Goal: Task Accomplishment & Management: Manage account settings

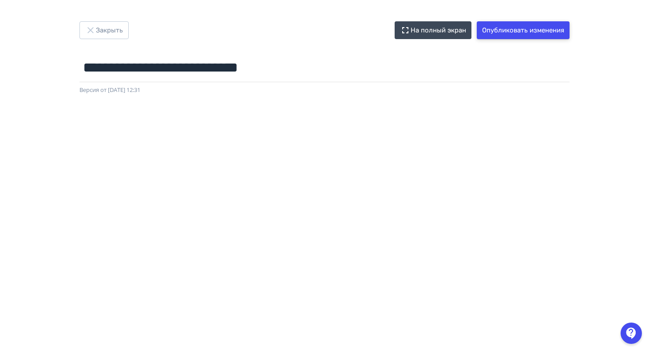
click at [524, 27] on button "Опубликовать изменения" at bounding box center [523, 30] width 93 height 18
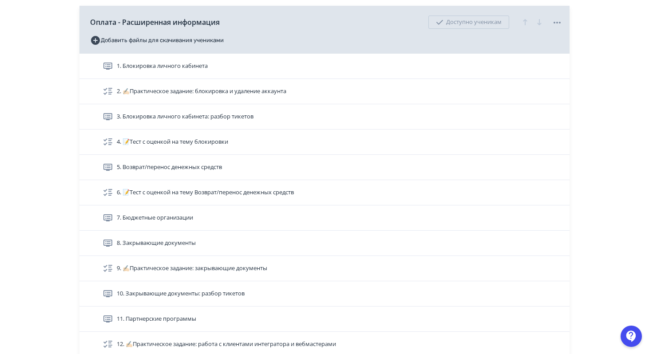
scroll to position [3125, 0]
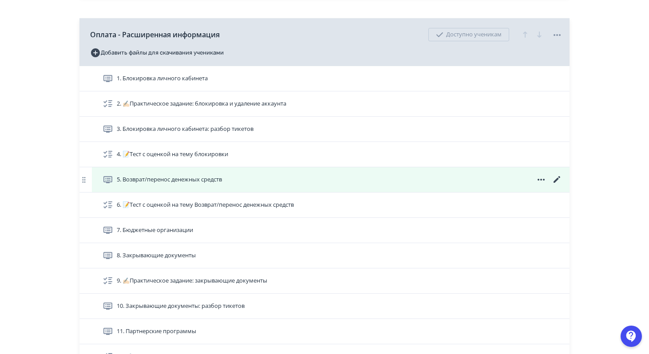
click at [556, 177] on icon at bounding box center [557, 179] width 11 height 11
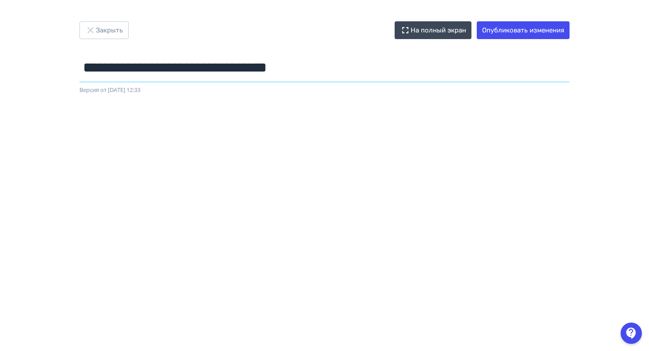
drag, startPoint x: 357, startPoint y: 75, endPoint x: 244, endPoint y: 66, distance: 113.6
click at [244, 66] on input "**********" at bounding box center [324, 67] width 490 height 29
type input "**********"
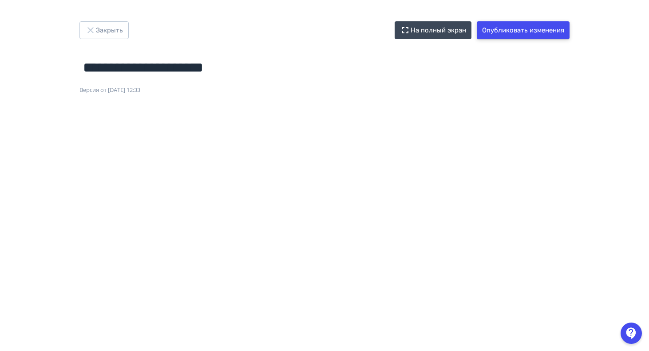
click at [515, 32] on button "Опубликовать изменения" at bounding box center [523, 30] width 93 height 18
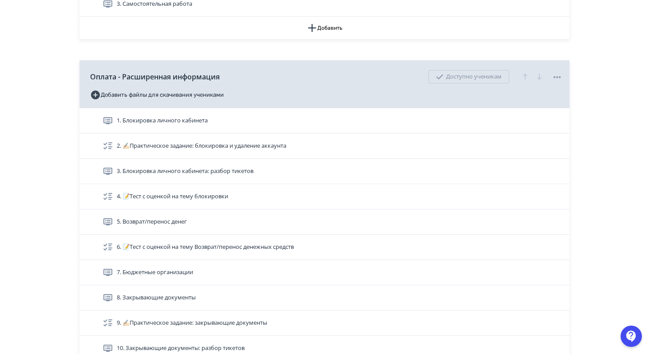
scroll to position [3119, 0]
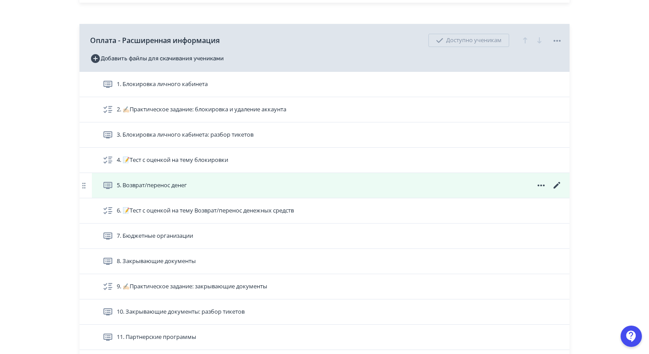
click at [555, 186] on icon at bounding box center [557, 185] width 7 height 7
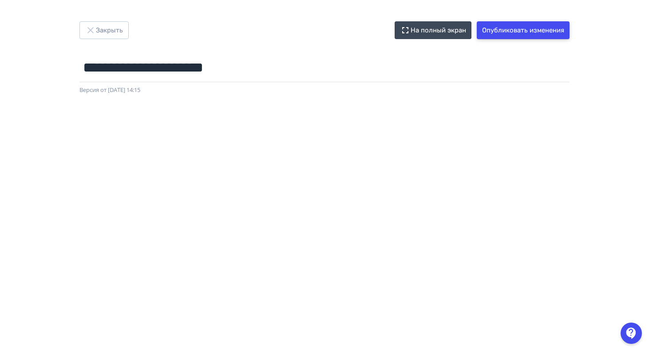
click at [512, 35] on button "Опубликовать изменения" at bounding box center [523, 30] width 93 height 18
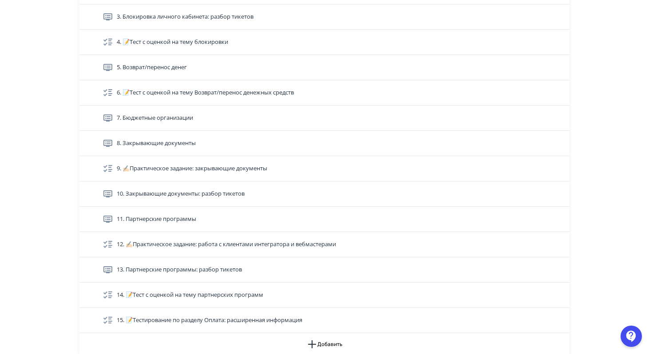
scroll to position [3240, 0]
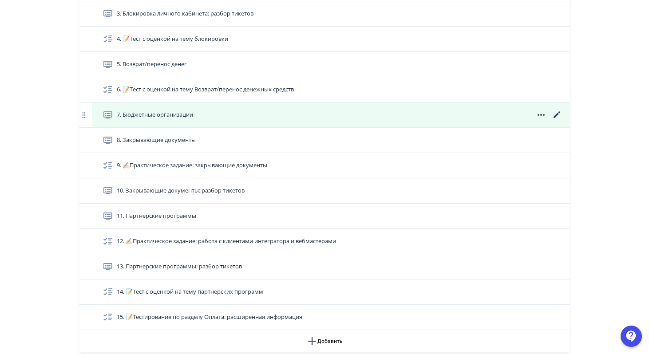
click at [555, 115] on icon at bounding box center [557, 114] width 7 height 7
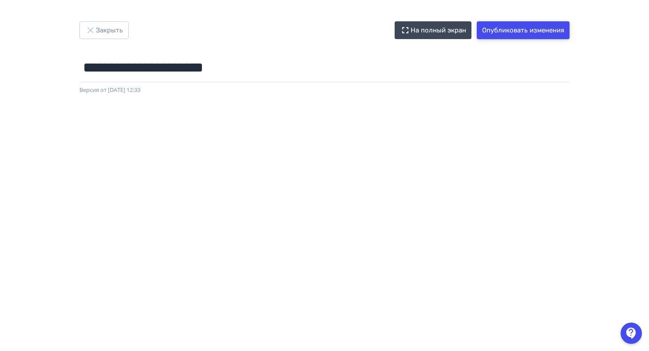
click at [547, 33] on button "Опубликовать изменения" at bounding box center [523, 30] width 93 height 18
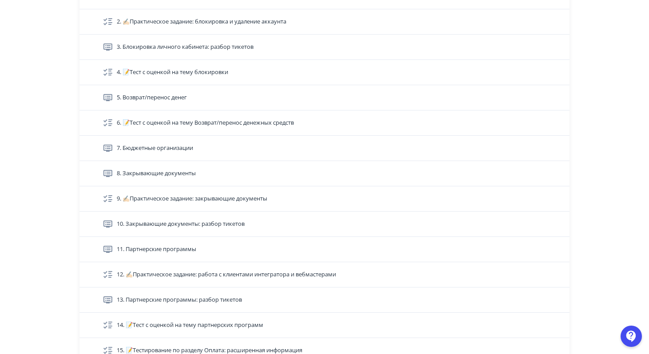
scroll to position [3198, 0]
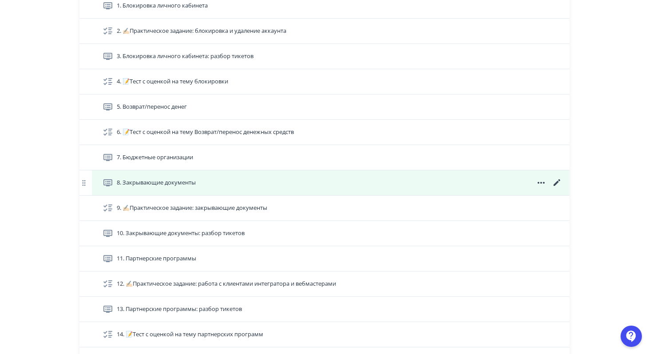
click at [554, 185] on icon at bounding box center [557, 182] width 7 height 7
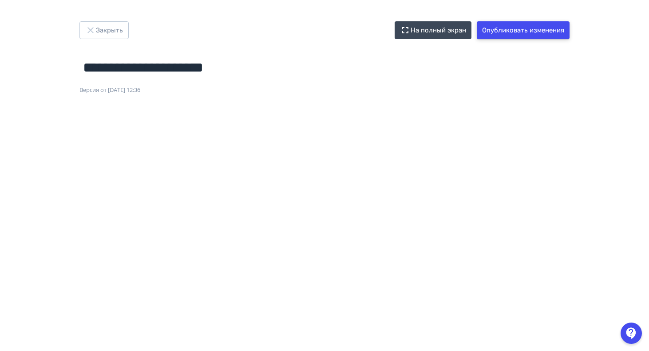
click at [508, 31] on button "Опубликовать изменения" at bounding box center [523, 30] width 93 height 18
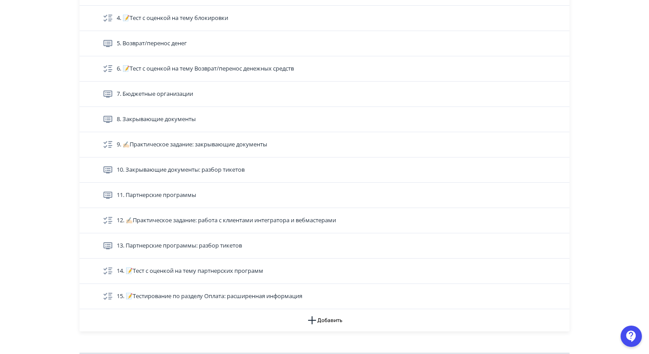
scroll to position [3258, 0]
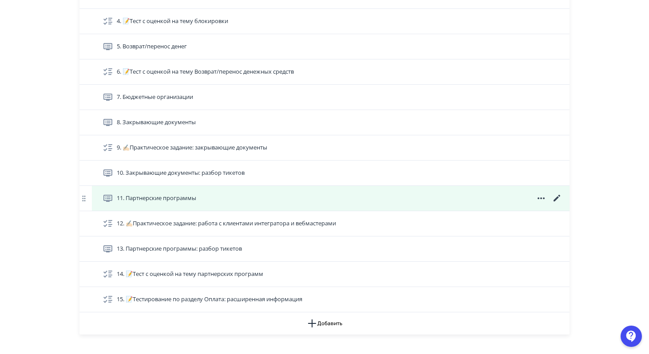
click at [560, 195] on icon at bounding box center [557, 198] width 11 height 11
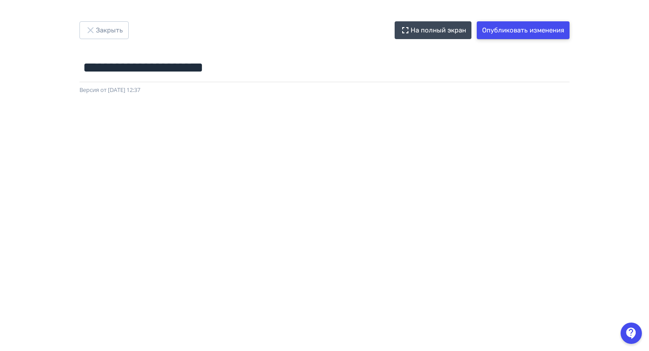
click at [497, 32] on button "Опубликовать изменения" at bounding box center [523, 30] width 93 height 18
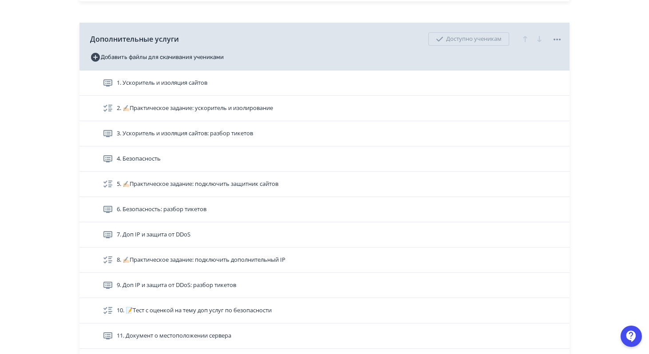
scroll to position [3737, 0]
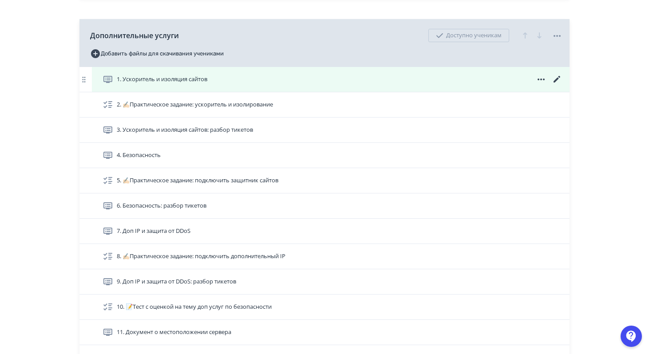
click at [558, 76] on icon at bounding box center [557, 79] width 11 height 11
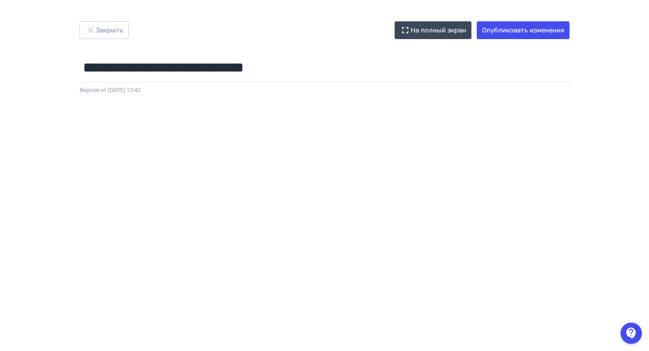
click at [287, 98] on div at bounding box center [324, 295] width 649 height 400
click at [365, 104] on div at bounding box center [324, 295] width 649 height 400
click at [511, 26] on button "Опубликовать изменения" at bounding box center [523, 30] width 93 height 18
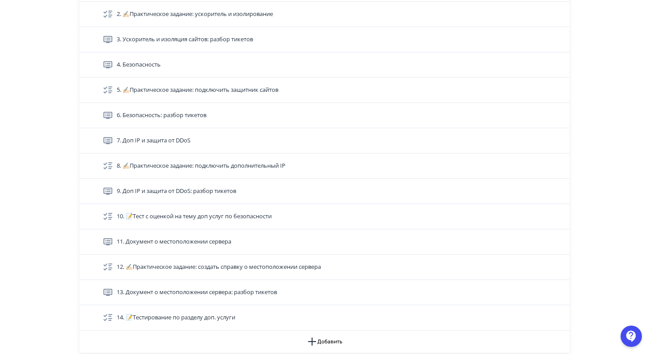
scroll to position [3831, 0]
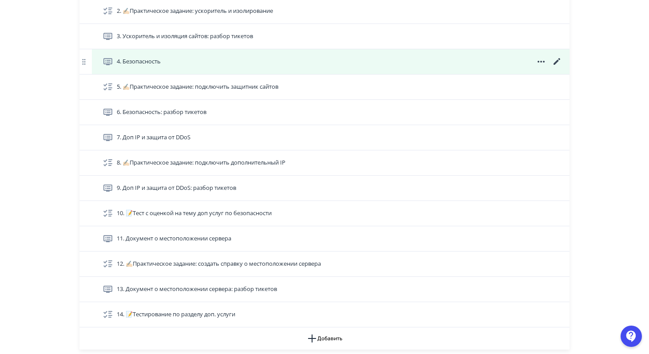
click at [555, 63] on icon at bounding box center [557, 61] width 7 height 7
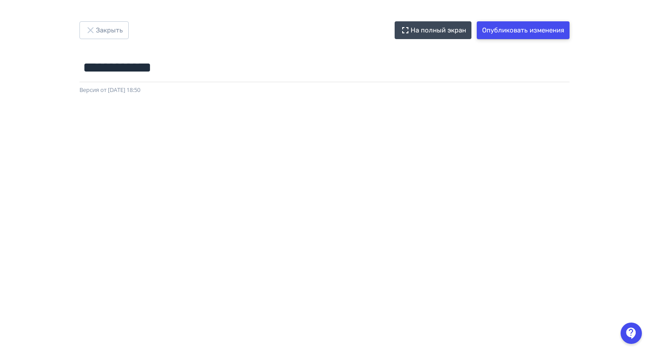
click at [517, 23] on button "Опубликовать изменения" at bounding box center [523, 30] width 93 height 18
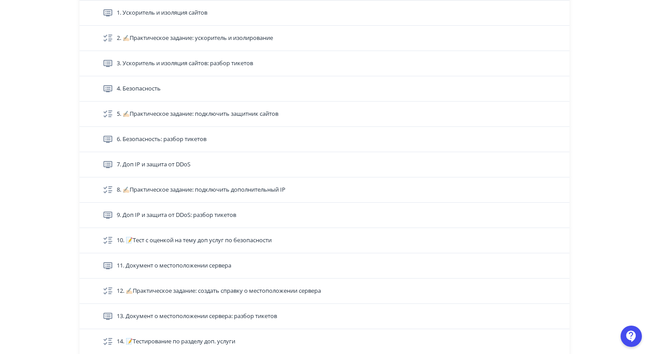
scroll to position [3797, 0]
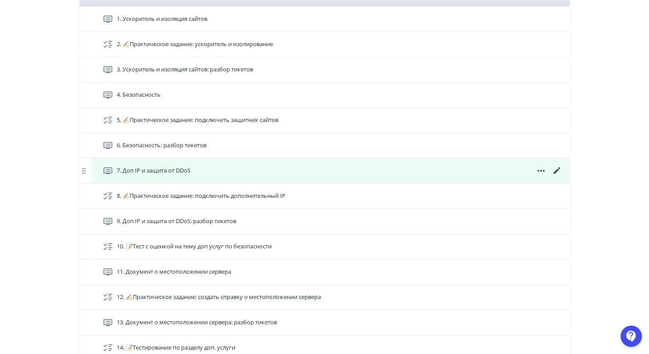
click at [557, 171] on icon at bounding box center [557, 170] width 7 height 7
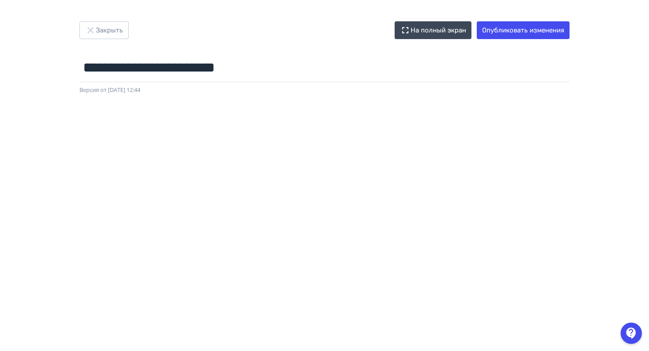
scroll to position [0, 2]
click at [496, 27] on button "Опубликовать изменения" at bounding box center [523, 30] width 93 height 18
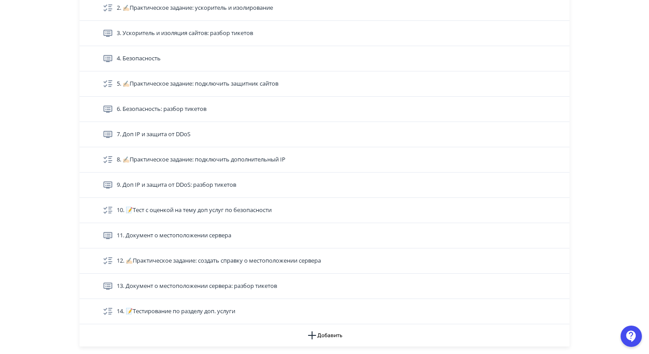
scroll to position [3840, 0]
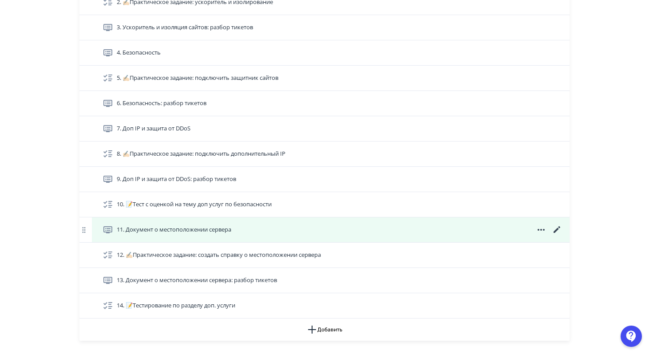
click at [555, 230] on icon at bounding box center [557, 229] width 7 height 7
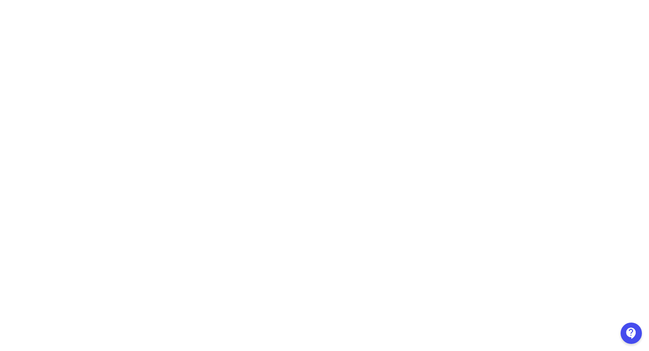
scroll to position [0, 0]
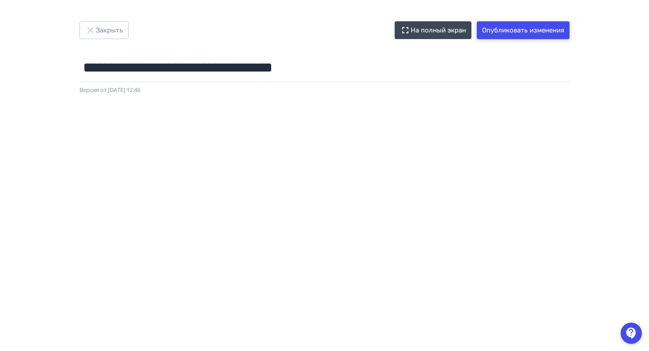
click at [550, 37] on button "Опубликовать изменения" at bounding box center [523, 30] width 93 height 18
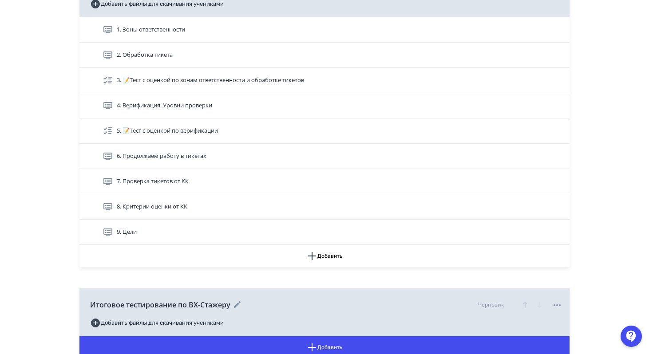
scroll to position [4362, 0]
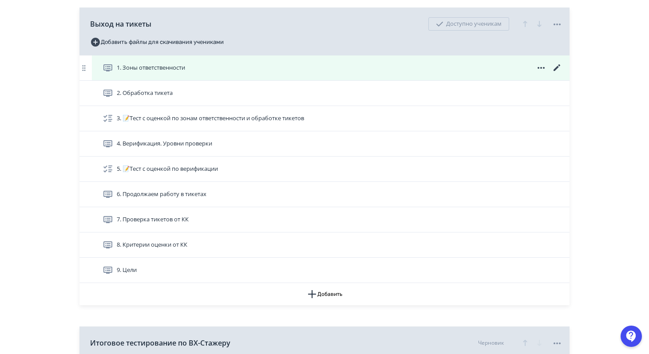
click at [558, 65] on icon at bounding box center [557, 67] width 7 height 7
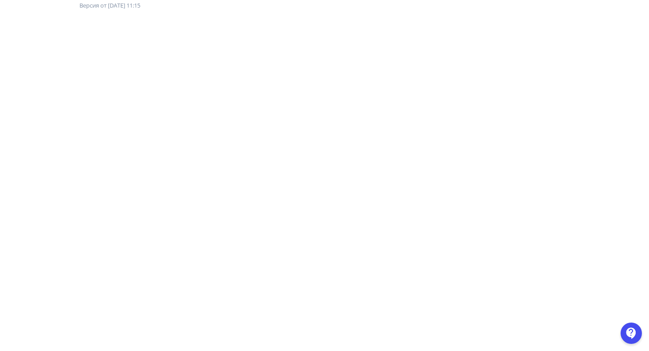
scroll to position [0, 2]
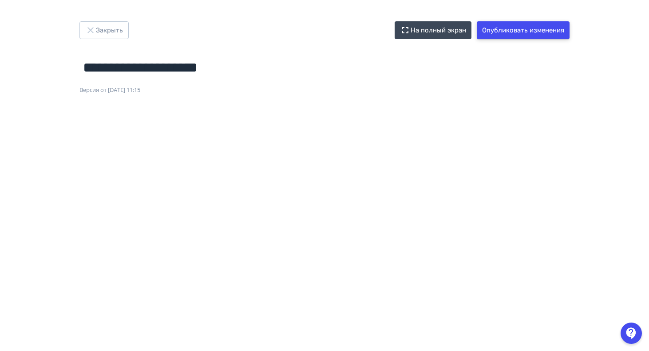
click at [530, 28] on button "Опубликовать изменения" at bounding box center [523, 30] width 93 height 18
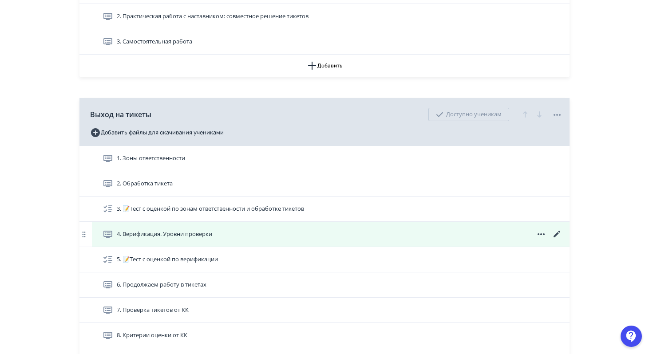
scroll to position [4280, 0]
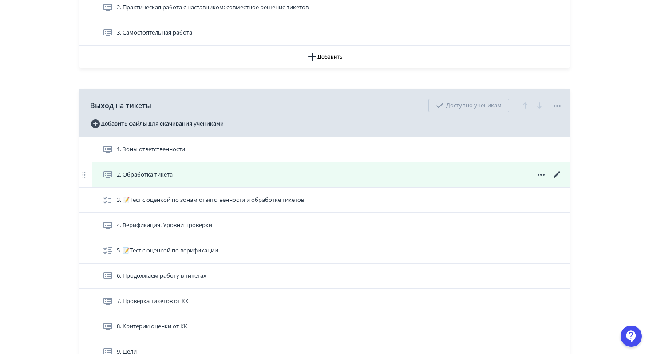
click at [558, 175] on icon at bounding box center [557, 175] width 11 height 11
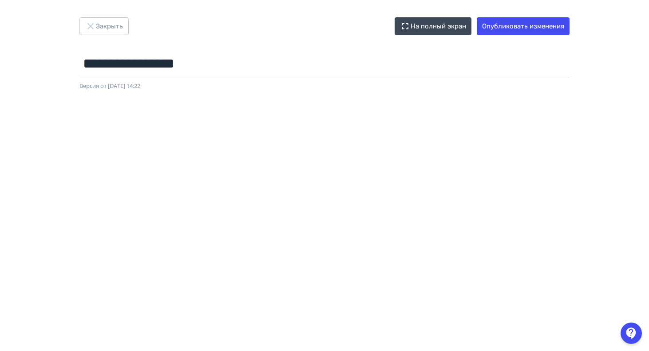
scroll to position [0, 2]
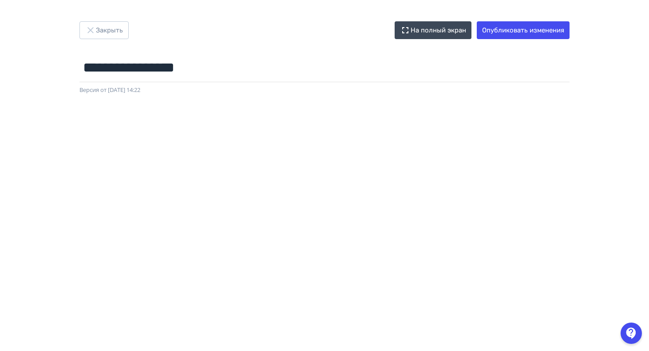
click at [513, 40] on div "**********" at bounding box center [324, 57] width 533 height 73
click at [511, 26] on button "Опубликовать изменения" at bounding box center [523, 30] width 93 height 18
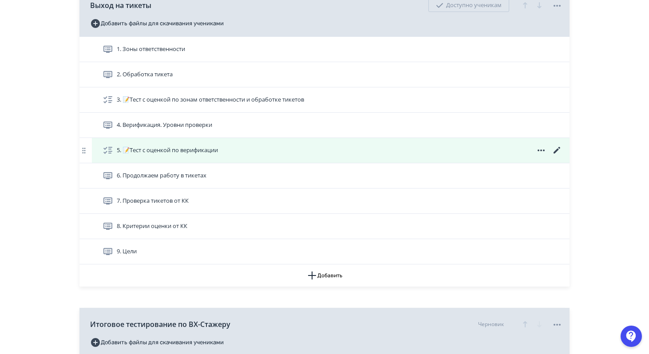
scroll to position [4358, 0]
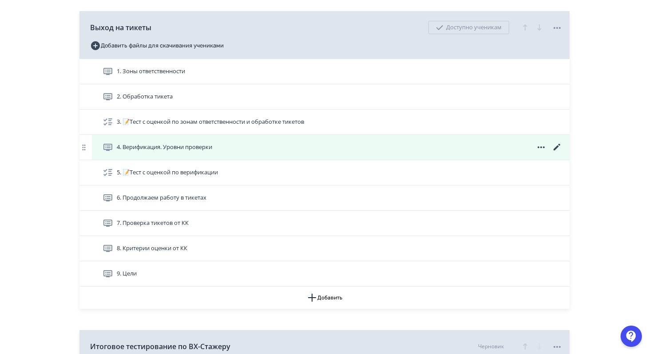
click at [555, 148] on icon at bounding box center [557, 147] width 7 height 7
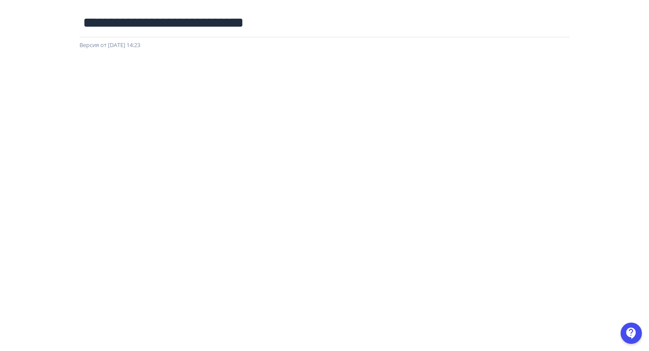
scroll to position [16, 0]
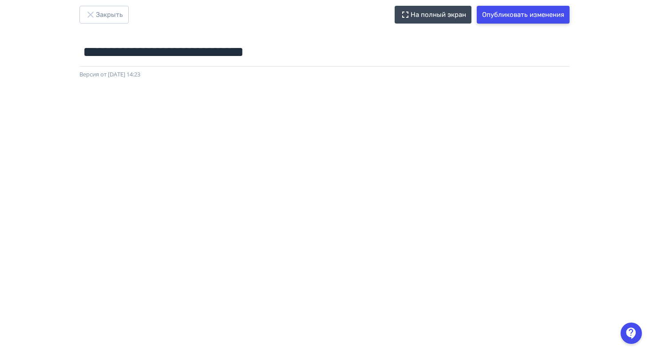
click at [501, 11] on button "Опубликовать изменения" at bounding box center [523, 15] width 93 height 18
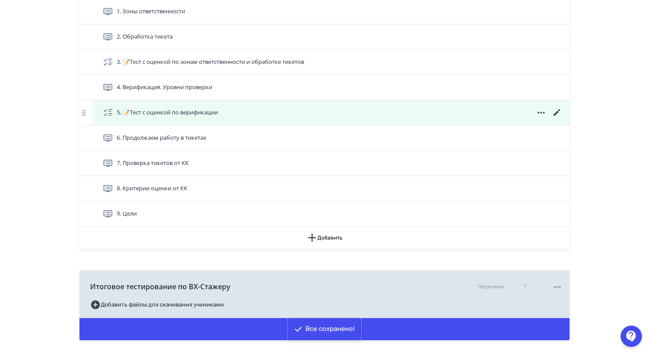
scroll to position [4418, 0]
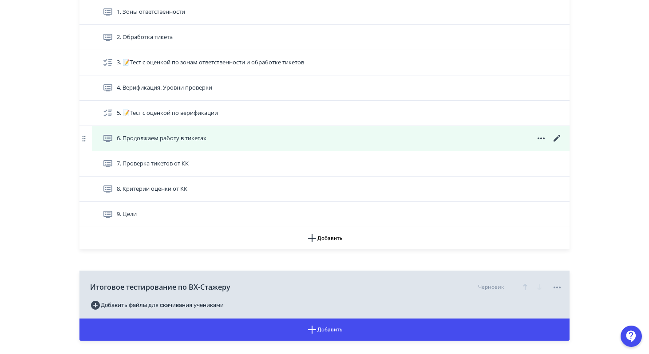
click at [557, 137] on icon at bounding box center [557, 138] width 11 height 11
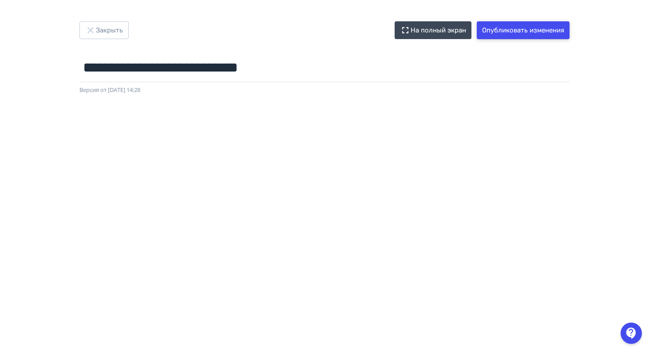
click at [523, 30] on button "Опубликовать изменения" at bounding box center [523, 30] width 93 height 18
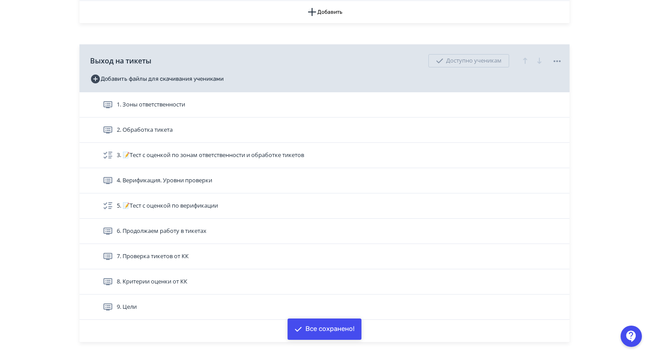
scroll to position [4479, 0]
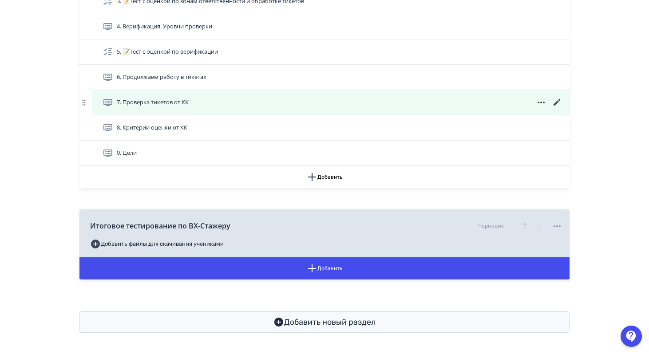
click at [558, 102] on icon at bounding box center [557, 102] width 7 height 7
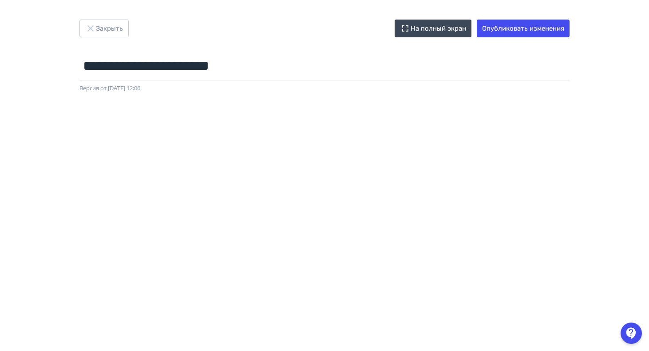
scroll to position [0, 2]
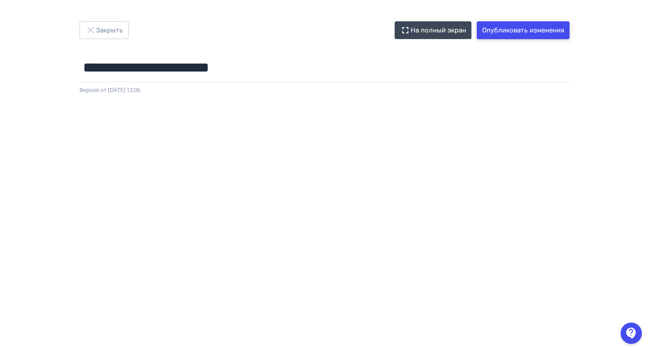
click at [527, 26] on button "Опубликовать изменения" at bounding box center [523, 30] width 93 height 18
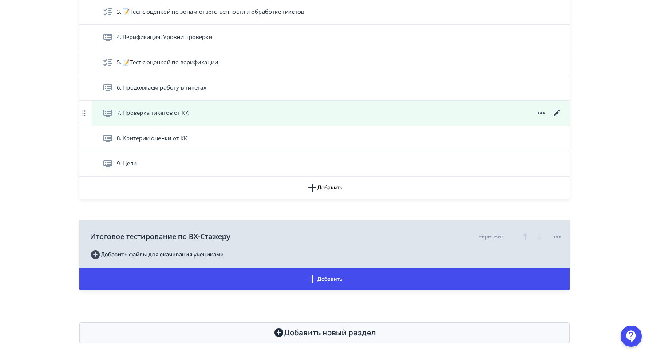
scroll to position [4467, 0]
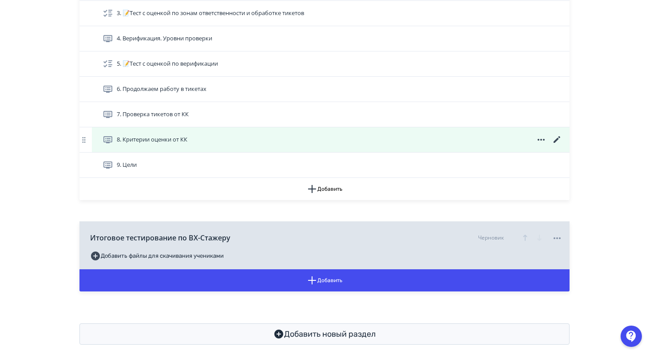
click at [558, 139] on icon at bounding box center [557, 140] width 11 height 11
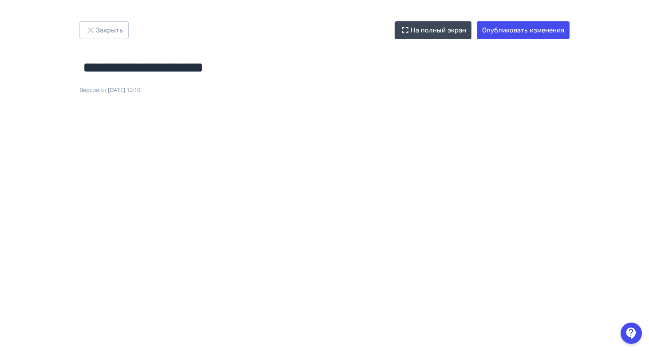
click at [129, 103] on div at bounding box center [324, 295] width 649 height 400
click at [117, 33] on button "Закрыть" at bounding box center [103, 30] width 49 height 18
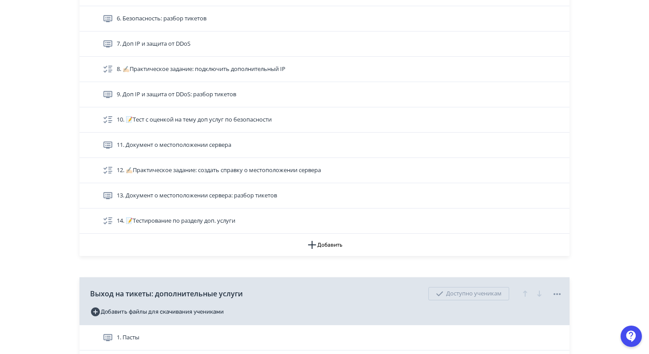
scroll to position [4479, 0]
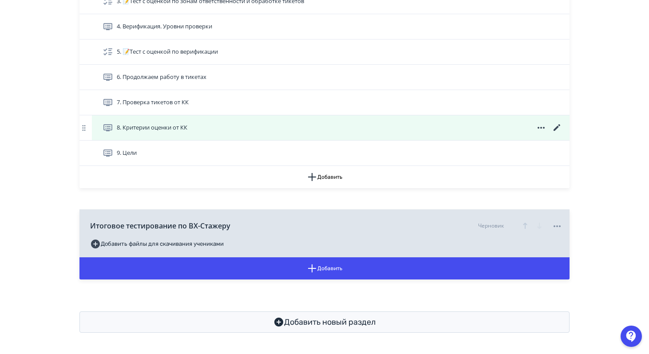
click at [555, 127] on icon at bounding box center [557, 128] width 11 height 11
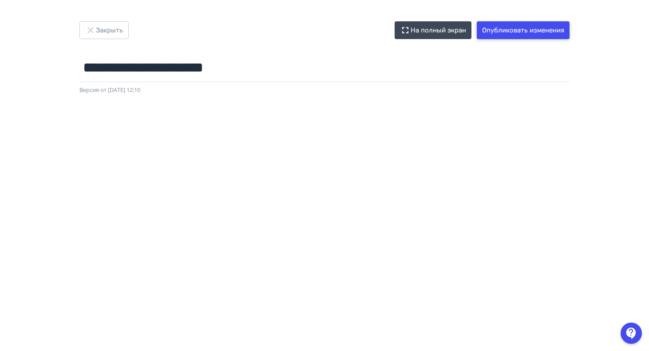
click at [546, 28] on button "Опубликовать изменения" at bounding box center [523, 30] width 93 height 18
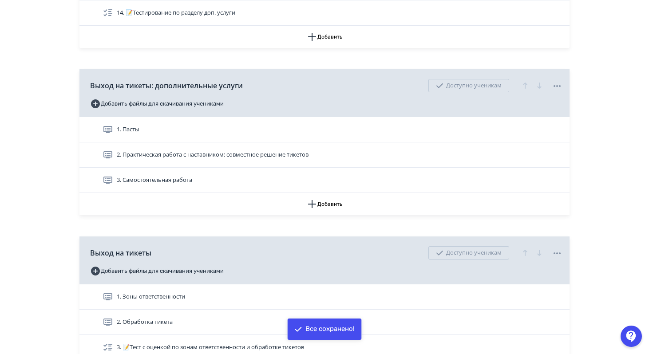
scroll to position [4479, 0]
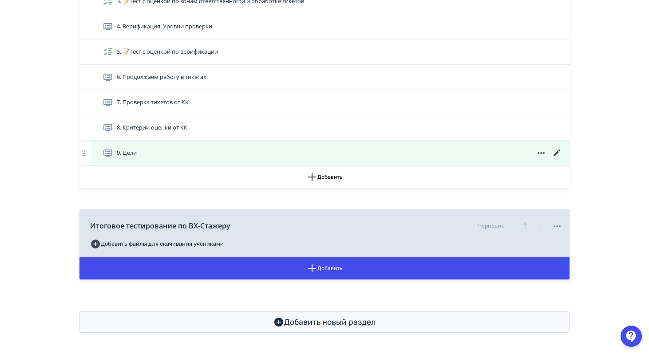
click at [556, 154] on icon at bounding box center [557, 153] width 11 height 11
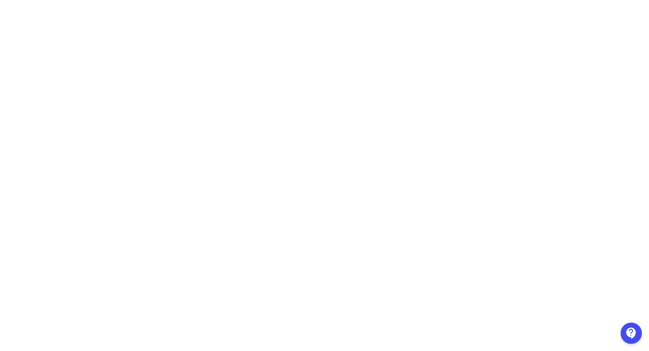
scroll to position [0, 1]
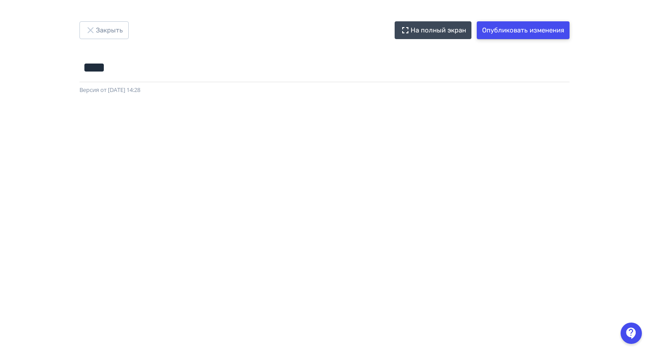
click at [518, 37] on button "Опубликовать изменения" at bounding box center [523, 30] width 93 height 18
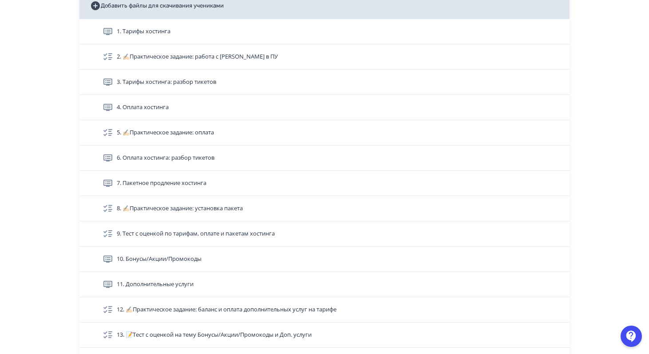
scroll to position [2553, 0]
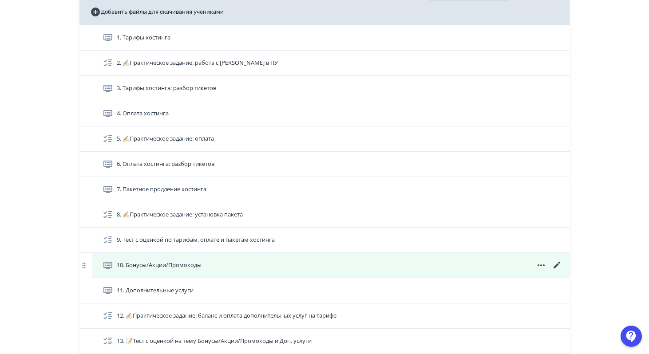
click at [558, 263] on icon at bounding box center [557, 265] width 7 height 7
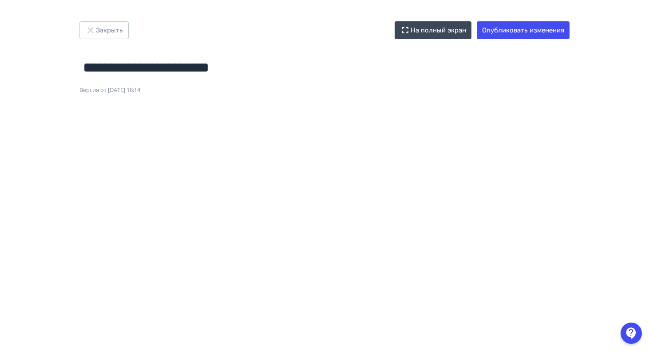
scroll to position [0, 2]
click at [107, 33] on button "Закрыть" at bounding box center [103, 30] width 49 height 18
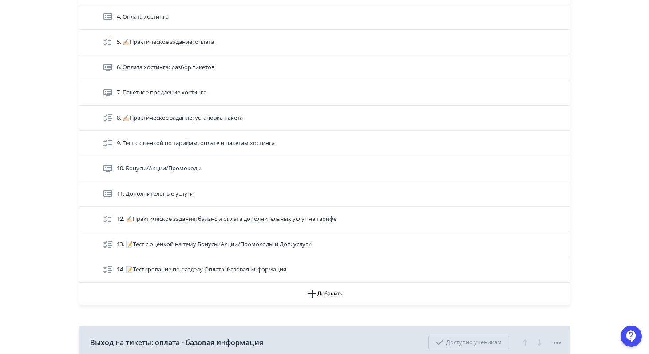
scroll to position [2656, 0]
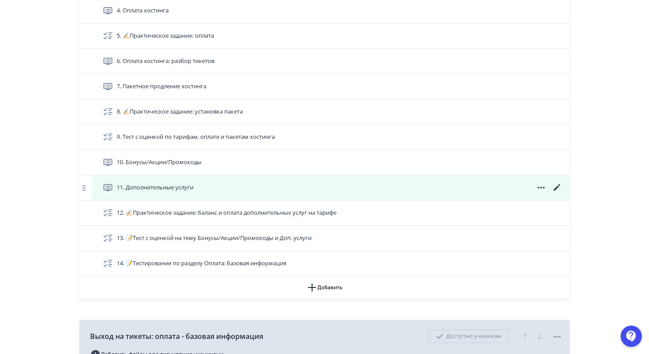
click at [557, 186] on icon at bounding box center [557, 187] width 7 height 7
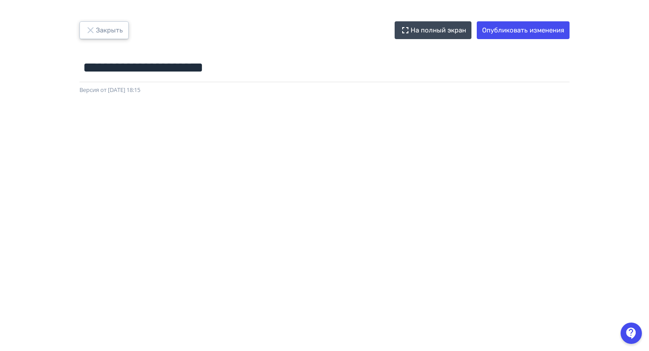
click at [91, 32] on icon "button" at bounding box center [90, 30] width 11 height 11
